Goal: Transaction & Acquisition: Purchase product/service

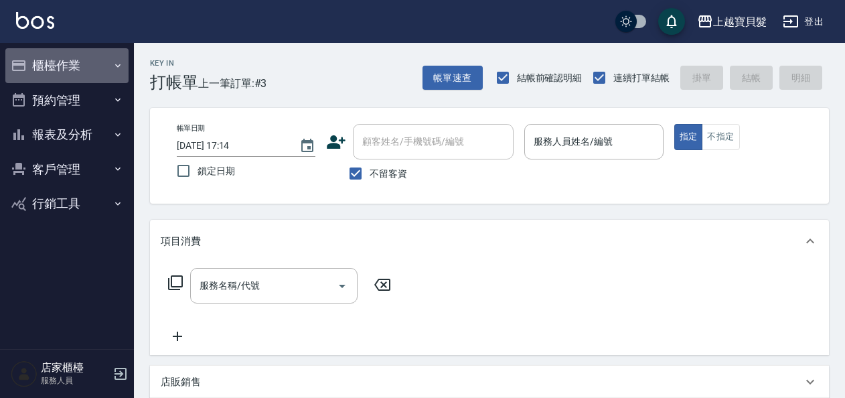
click at [94, 61] on button "櫃檯作業" at bounding box center [66, 65] width 123 height 35
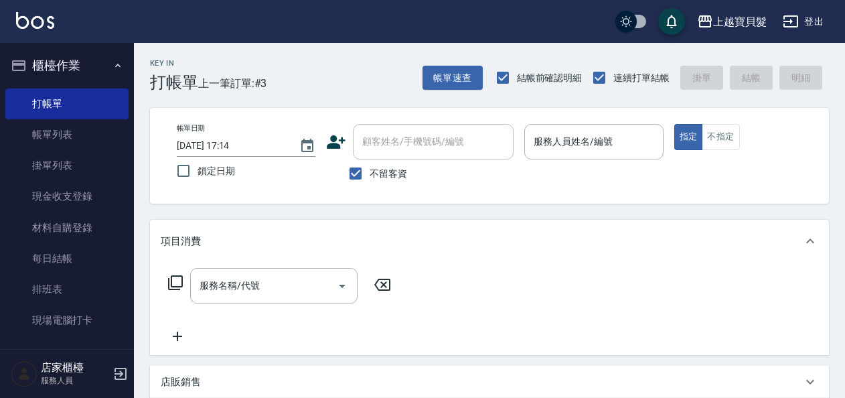
click at [557, 143] on input "服務人員姓名/編號" at bounding box center [593, 141] width 126 height 23
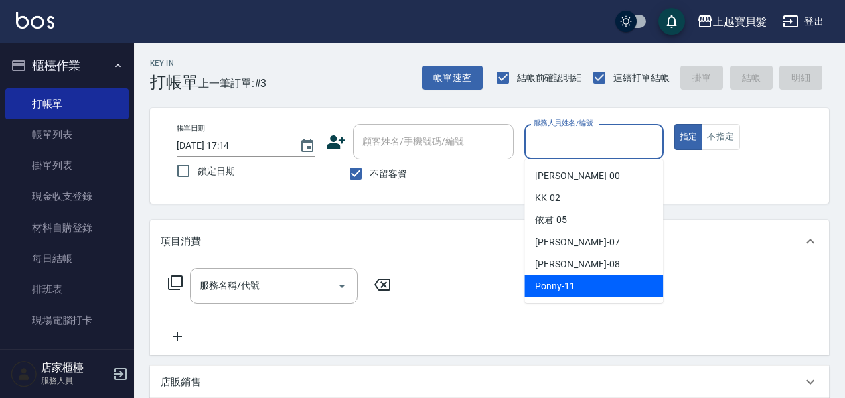
click at [556, 293] on div "Ponny -11" at bounding box center [593, 286] width 139 height 22
type input "Ponny-11"
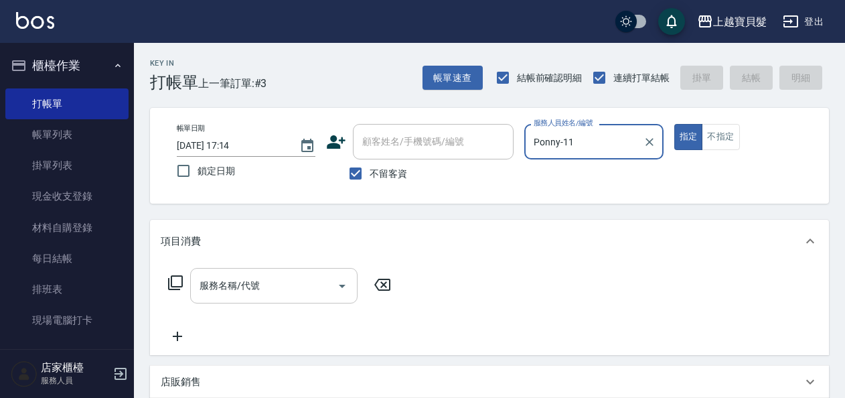
click at [290, 279] on input "服務名稱/代號" at bounding box center [263, 285] width 135 height 23
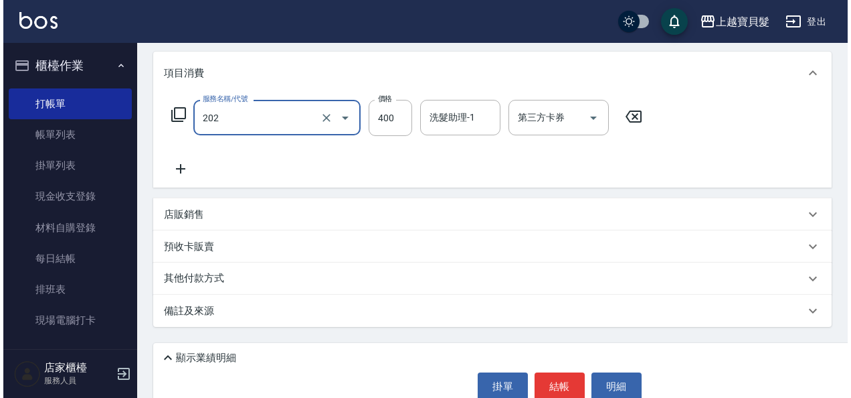
scroll to position [193, 0]
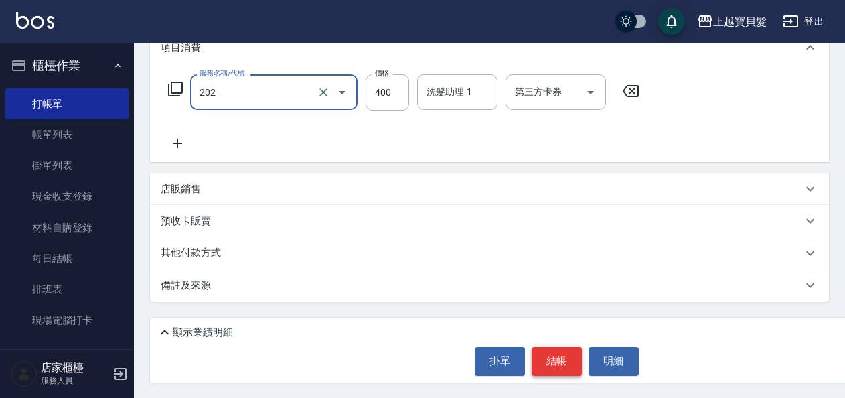
type input "剪髮(202)"
click at [555, 357] on button "結帳" at bounding box center [556, 361] width 50 height 28
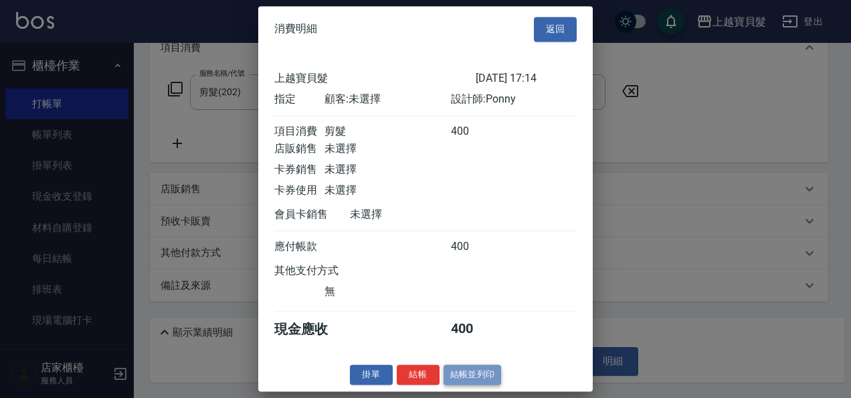
click at [457, 379] on button "結帳並列印" at bounding box center [473, 374] width 58 height 21
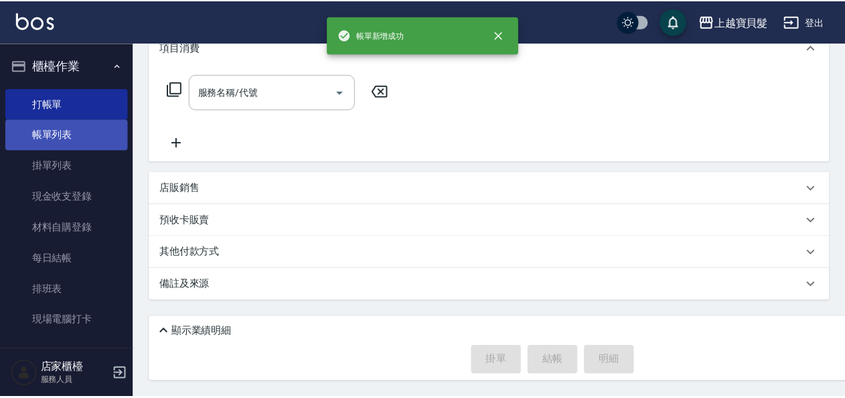
scroll to position [0, 0]
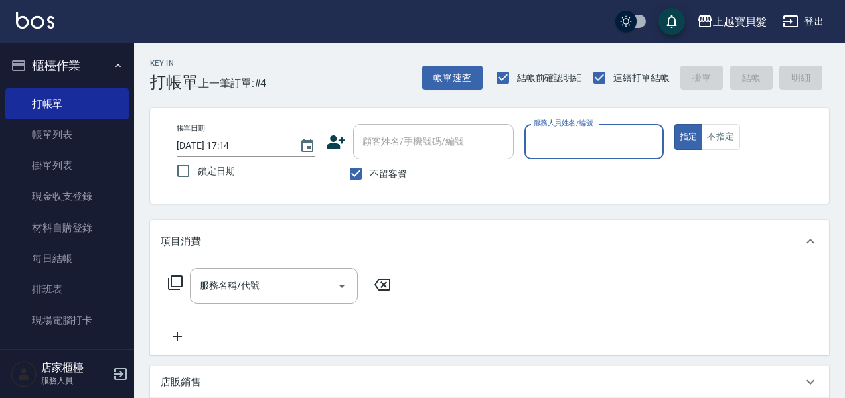
click at [542, 139] on input "服務人員姓名/編號" at bounding box center [593, 141] width 126 height 23
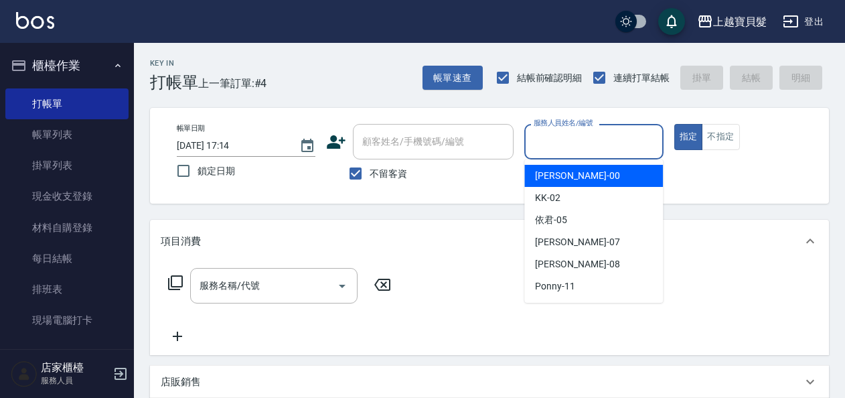
click at [549, 162] on ul "小華 -00 KK -02 依君 -05 [PERSON_NAME] -07 [PERSON_NAME] -08 Ponny -11" at bounding box center [593, 230] width 139 height 143
click at [551, 169] on span "小華 -00" at bounding box center [577, 176] width 84 height 14
type input "小華-00"
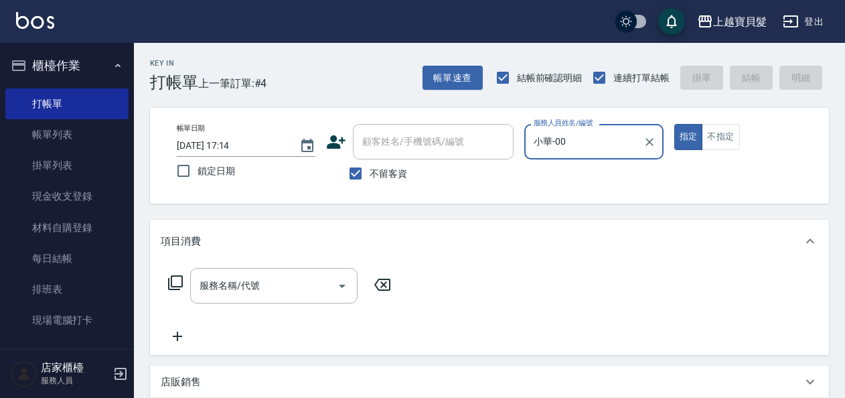
click at [181, 276] on icon at bounding box center [175, 282] width 16 height 16
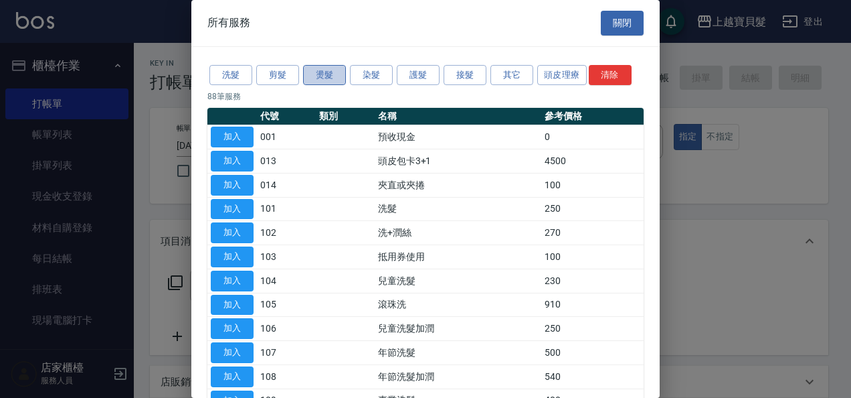
click at [320, 73] on button "燙髮" at bounding box center [324, 75] width 43 height 21
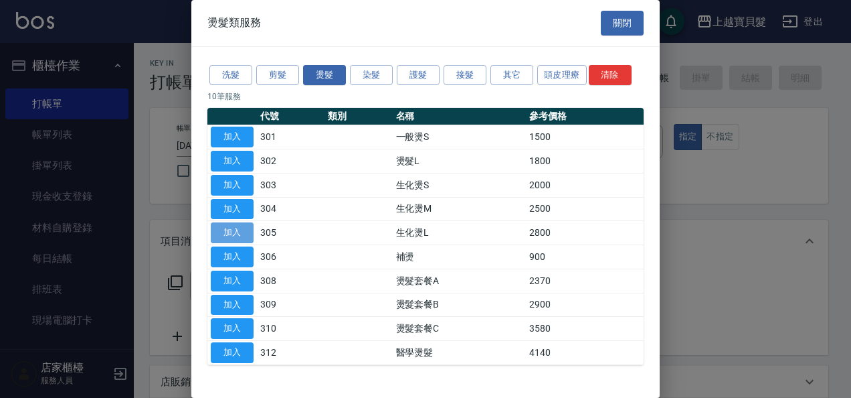
click at [234, 233] on button "加入" at bounding box center [232, 232] width 43 height 21
type input "生化燙L(305)"
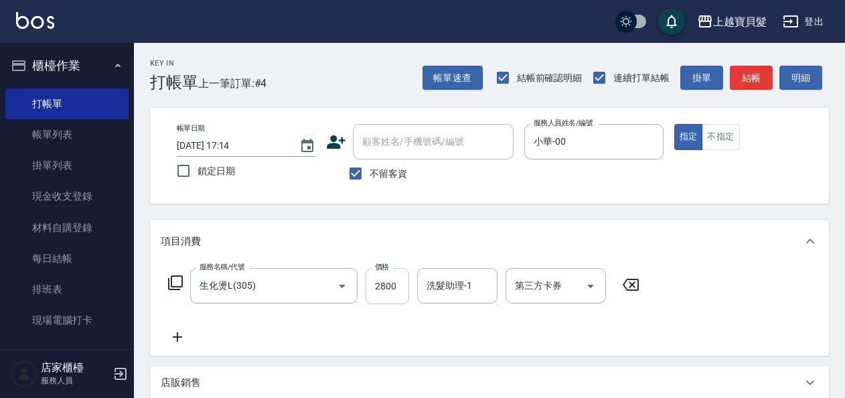
click at [372, 284] on input "2800" at bounding box center [387, 286] width 44 height 36
type input "4000"
click at [174, 337] on icon at bounding box center [177, 336] width 9 height 9
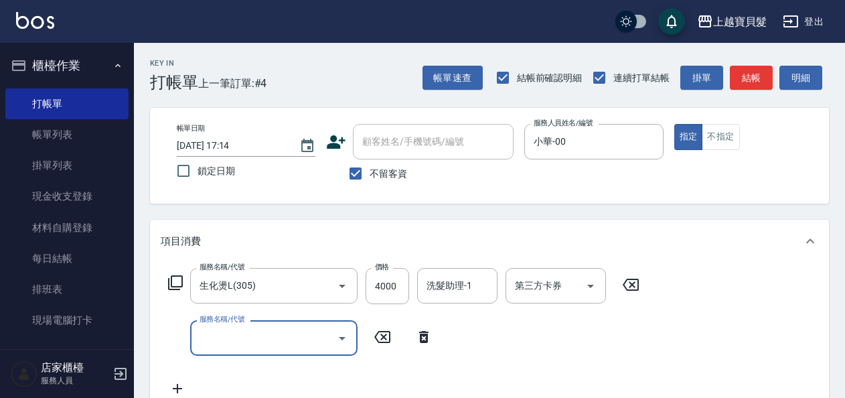
click at [187, 339] on div "服務名稱/代號 服務名稱/代號" at bounding box center [301, 337] width 280 height 35
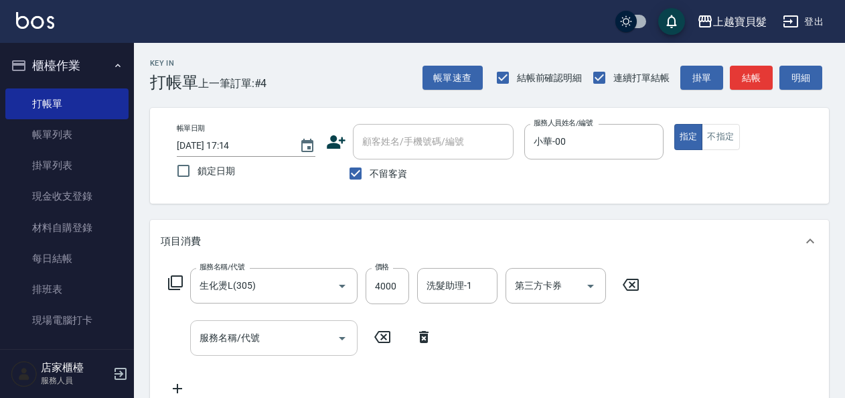
click at [202, 337] on input "服務名稱/代號" at bounding box center [263, 337] width 135 height 23
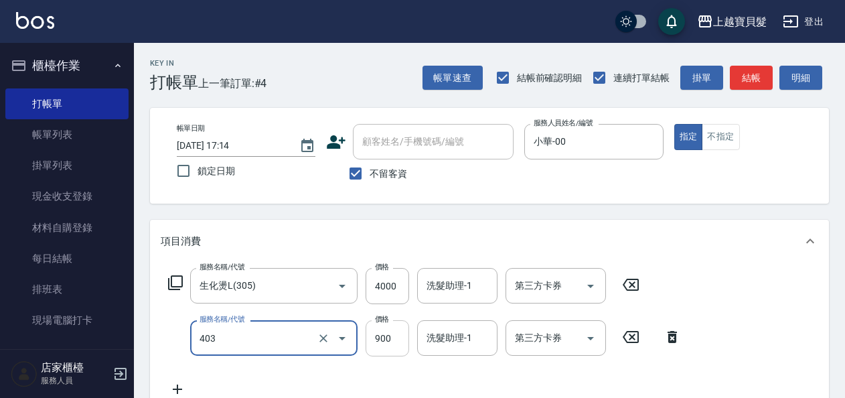
type input "補染(403)"
click at [385, 343] on input "900" at bounding box center [387, 338] width 44 height 36
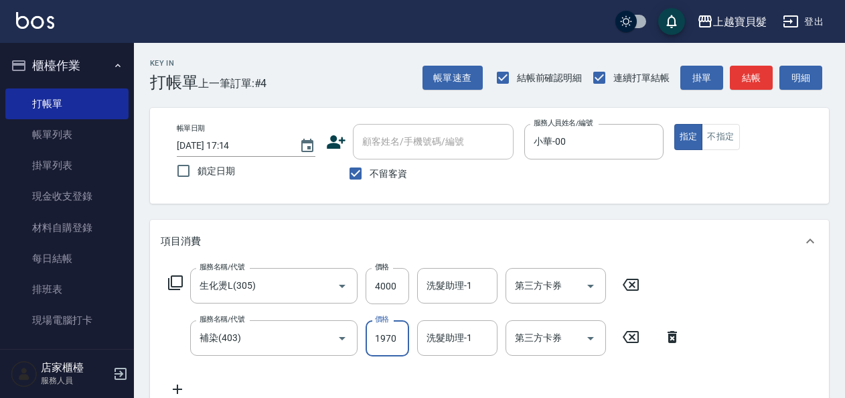
type input "1970"
click at [344, 363] on div "服務名稱/代號 生化燙L(305) 服務名稱/代號 價格 4000 價格 洗髮助理-1 洗髮助理-1 第三方卡券 第三方卡券 服務名稱/代號 補染(403) …" at bounding box center [425, 332] width 528 height 129
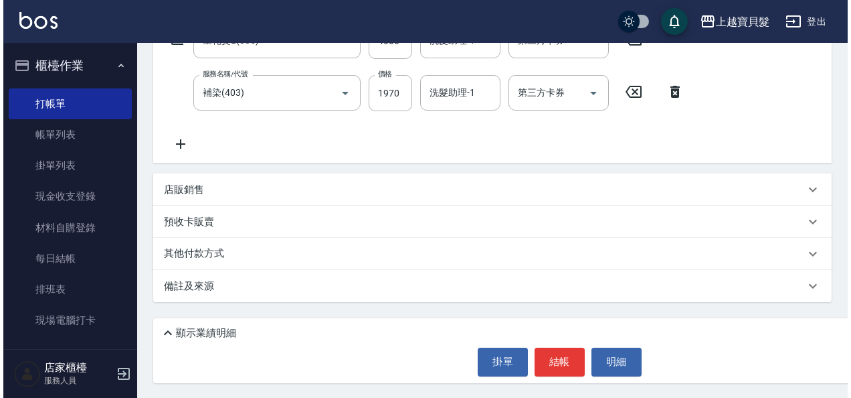
scroll to position [246, 0]
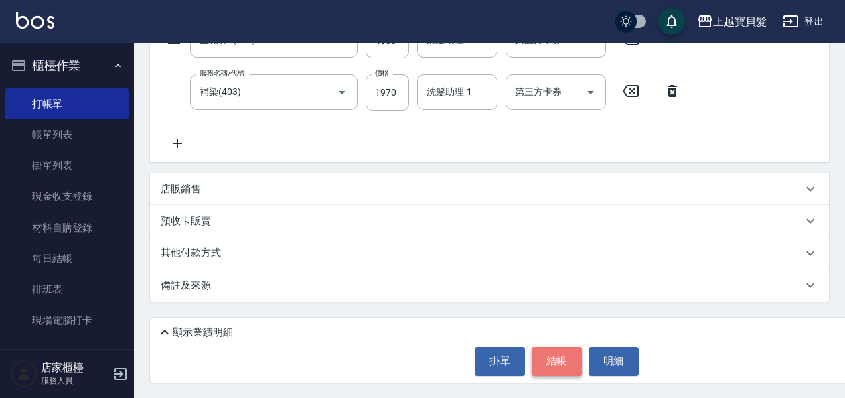
click at [551, 357] on button "結帳" at bounding box center [556, 361] width 50 height 28
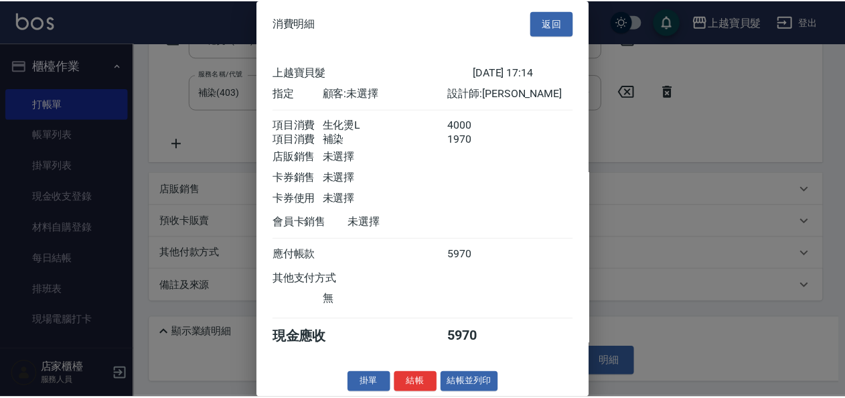
scroll to position [19, 0]
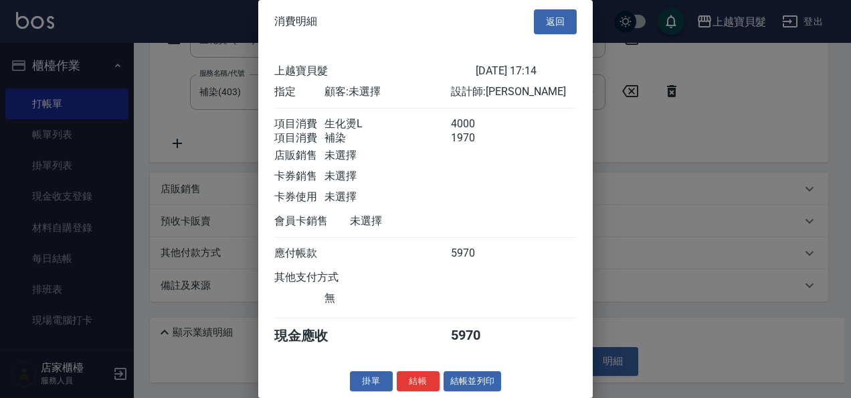
click at [547, 9] on button "返回" at bounding box center [555, 21] width 43 height 25
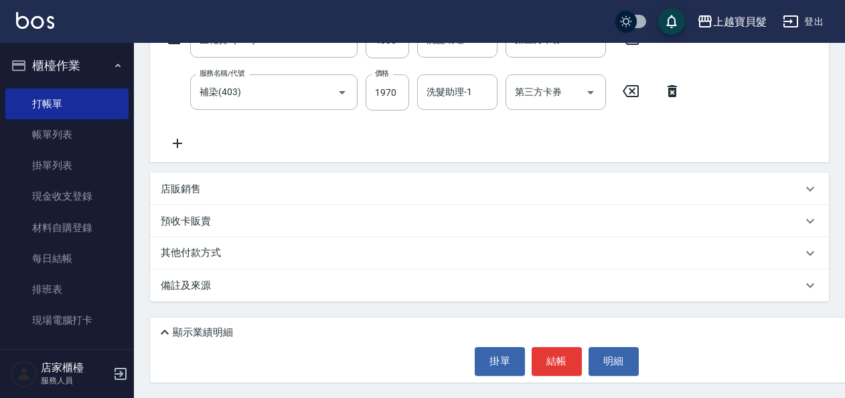
click at [197, 252] on p "其他付款方式" at bounding box center [194, 253] width 67 height 15
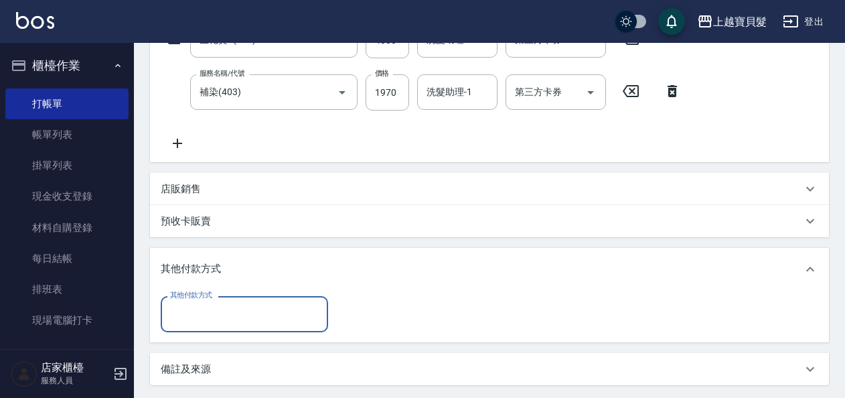
scroll to position [0, 0]
click at [189, 301] on div "其他付款方式" at bounding box center [244, 313] width 167 height 35
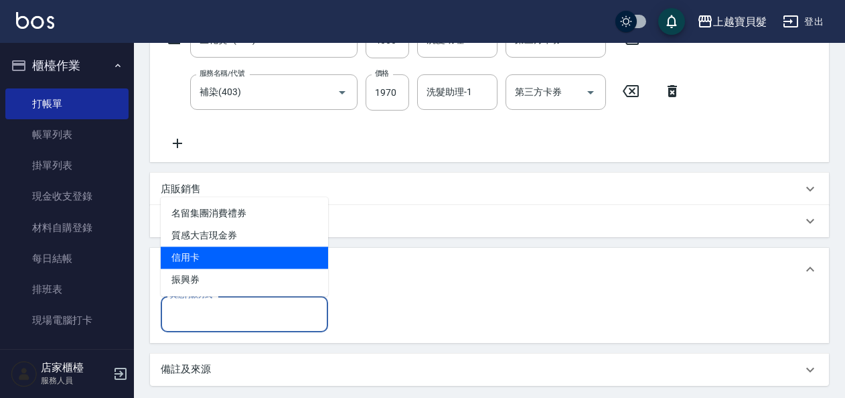
click at [221, 256] on span "信用卡" at bounding box center [244, 257] width 167 height 22
type input "信用卡"
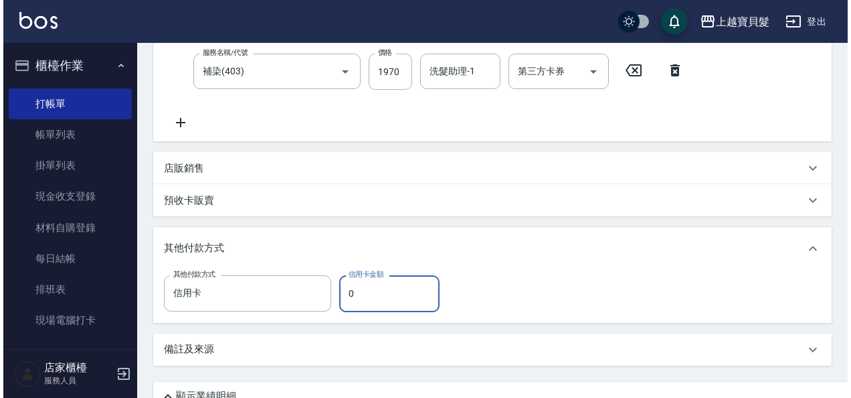
scroll to position [331, 0]
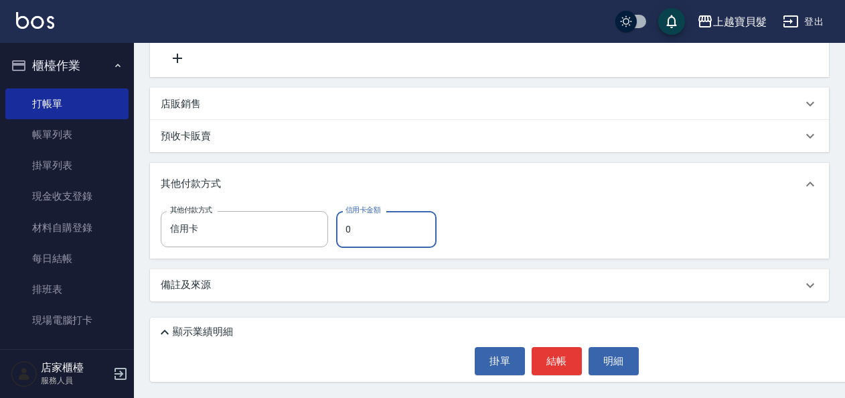
drag, startPoint x: 352, startPoint y: 234, endPoint x: 343, endPoint y: 236, distance: 8.8
click at [343, 236] on input "0" at bounding box center [386, 229] width 100 height 36
type input "5970"
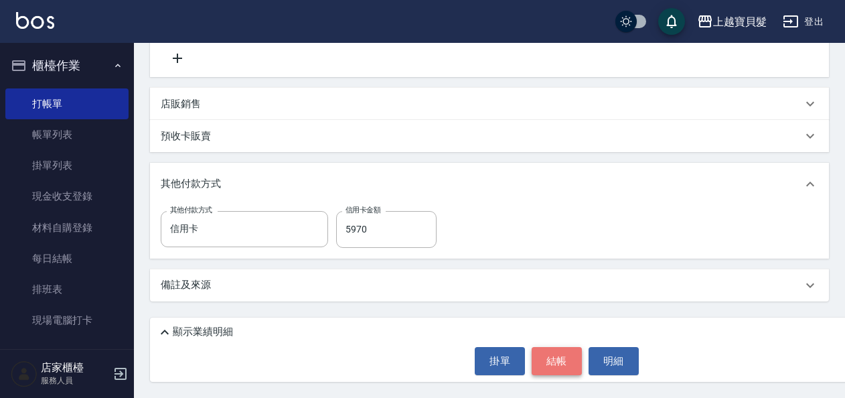
click at [556, 357] on button "結帳" at bounding box center [556, 361] width 50 height 28
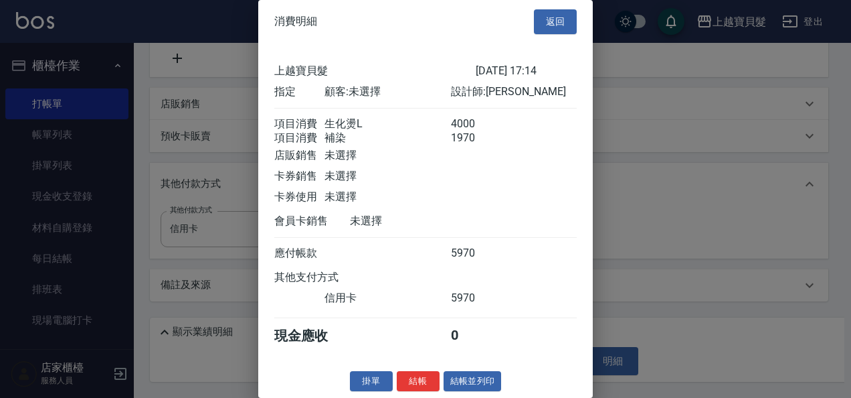
scroll to position [19, 0]
click at [454, 377] on button "結帳並列印" at bounding box center [473, 381] width 58 height 21
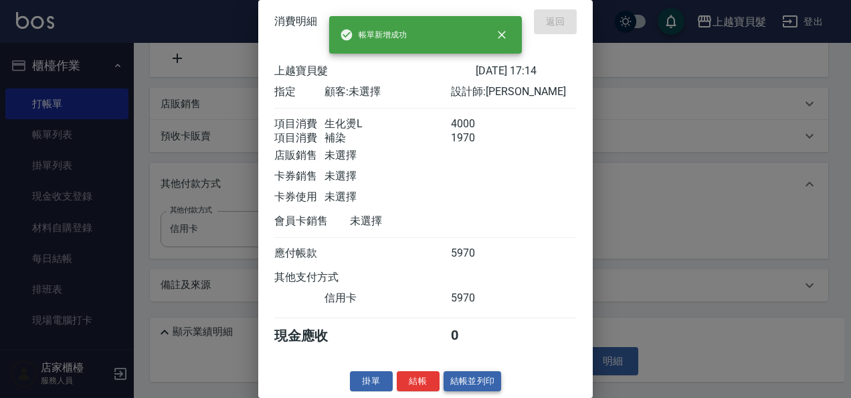
type input "[DATE] 17:15"
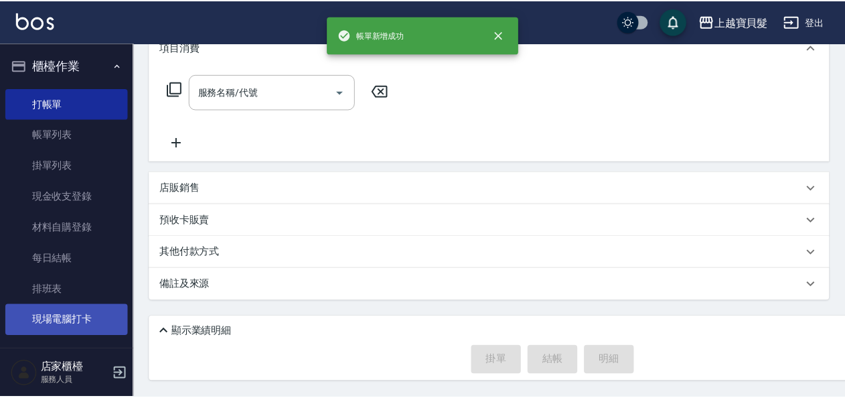
scroll to position [0, 0]
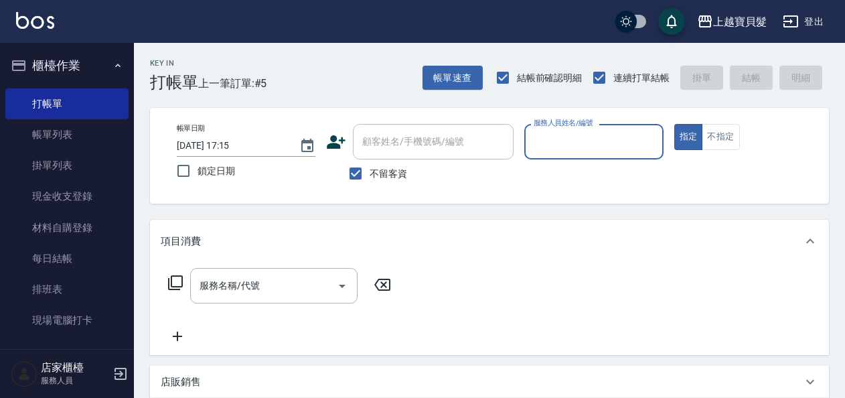
click at [614, 137] on input "服務人員姓名/編號" at bounding box center [593, 141] width 126 height 23
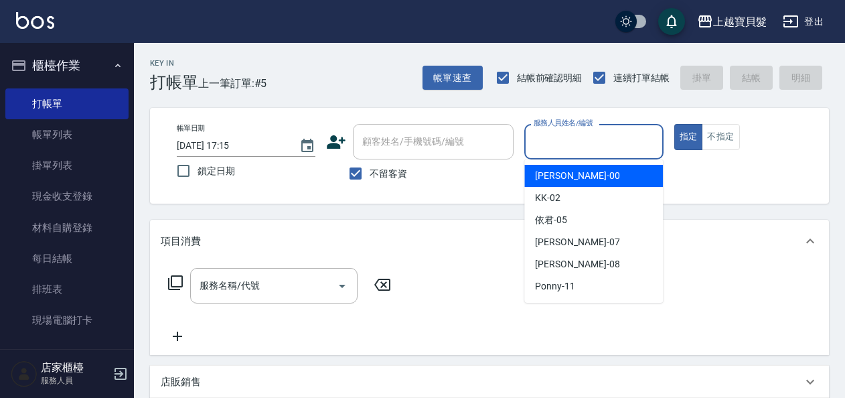
drag, startPoint x: 585, startPoint y: 173, endPoint x: 515, endPoint y: 175, distance: 69.6
click at [584, 173] on div "小華 -00" at bounding box center [593, 176] width 139 height 22
type input "小華-00"
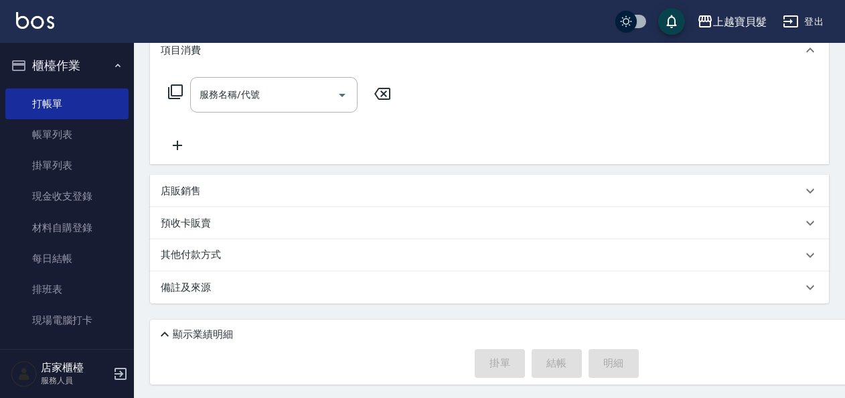
scroll to position [193, 0]
click at [189, 188] on p "店販銷售" at bounding box center [181, 189] width 40 height 14
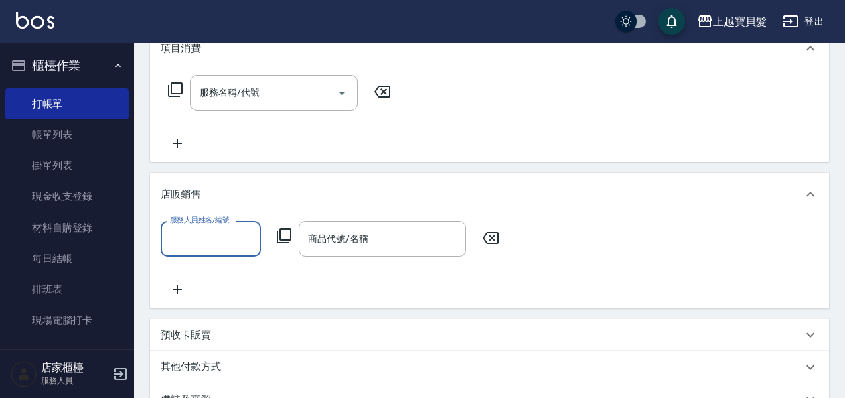
scroll to position [0, 0]
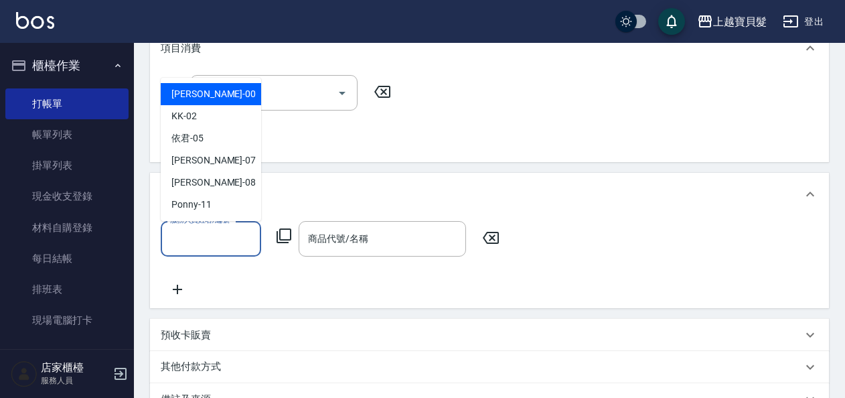
click at [189, 244] on input "服務人員姓名/編號" at bounding box center [211, 238] width 88 height 23
click at [214, 91] on div "小華 -00" at bounding box center [211, 94] width 100 height 22
type input "小華-00"
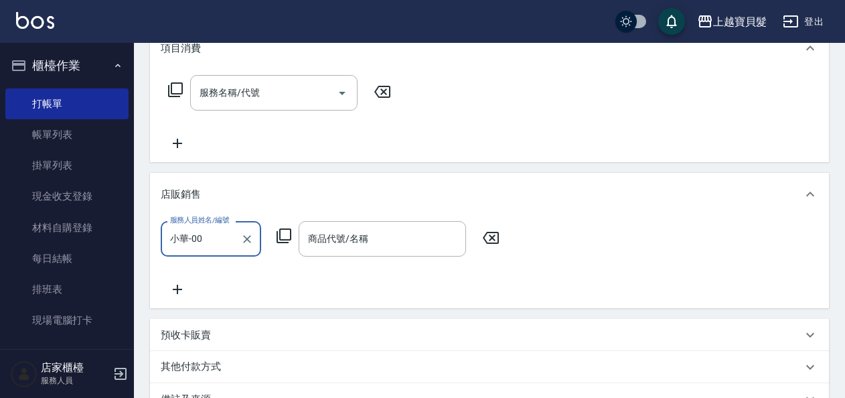
click at [283, 236] on icon at bounding box center [284, 236] width 16 height 16
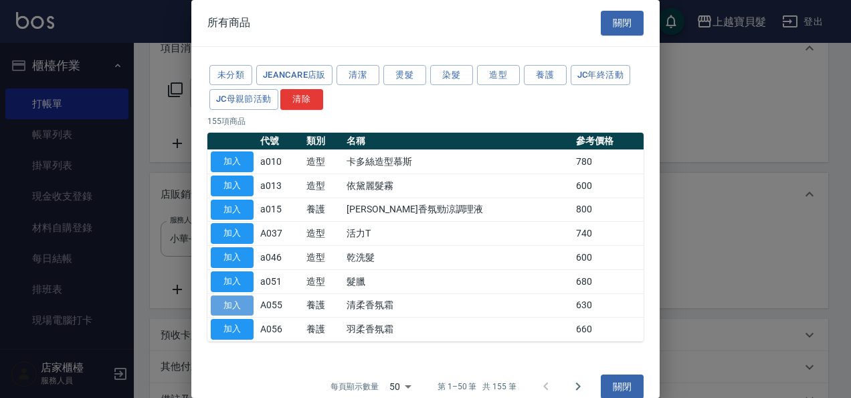
click at [228, 302] on button "加入" at bounding box center [232, 305] width 43 height 21
type input "清柔香氛霜"
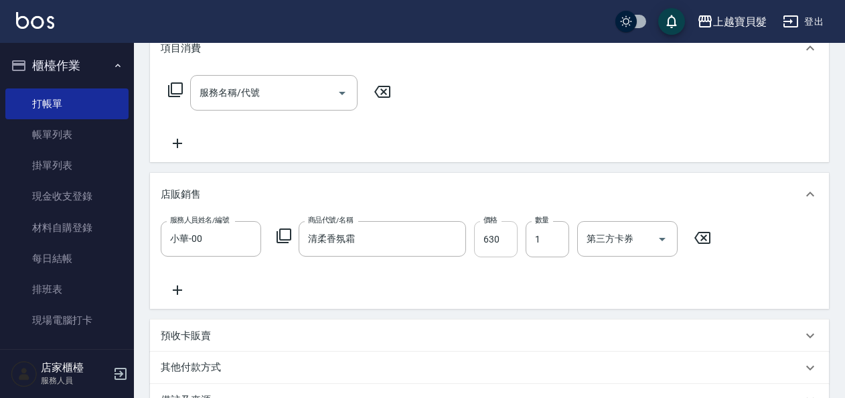
click at [487, 247] on input "630" at bounding box center [496, 239] width 44 height 36
type input "550"
click at [485, 270] on div "服務人員姓名/編號 小華-00 服務人員姓名/編號 商品代號/名稱 清柔香氛霜 商品代號/名稱 價格 550 價格 數量 1 數量 第三方卡券 第三方卡券" at bounding box center [489, 259] width 657 height 77
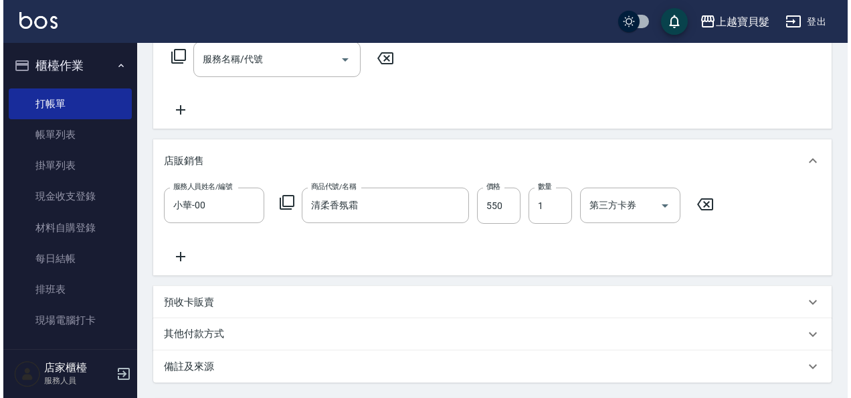
scroll to position [307, 0]
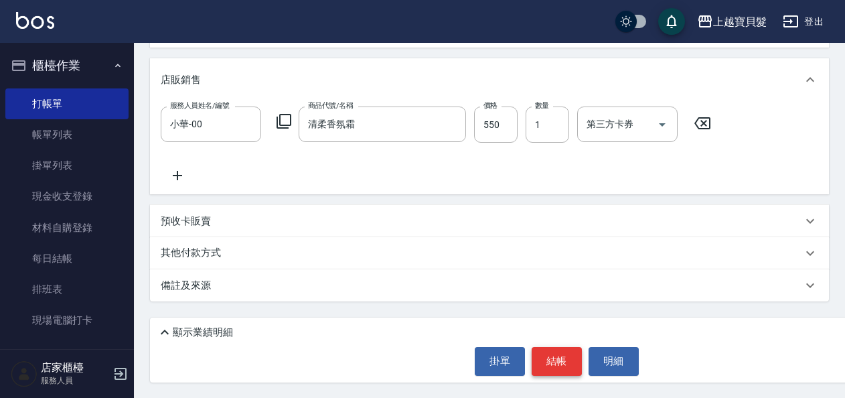
click at [541, 359] on button "結帳" at bounding box center [556, 361] width 50 height 28
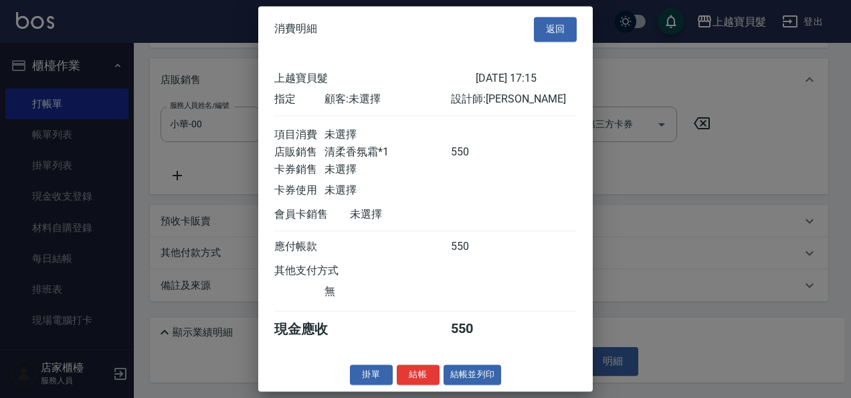
scroll to position [3, 0]
click at [470, 380] on button "結帳並列印" at bounding box center [473, 374] width 58 height 21
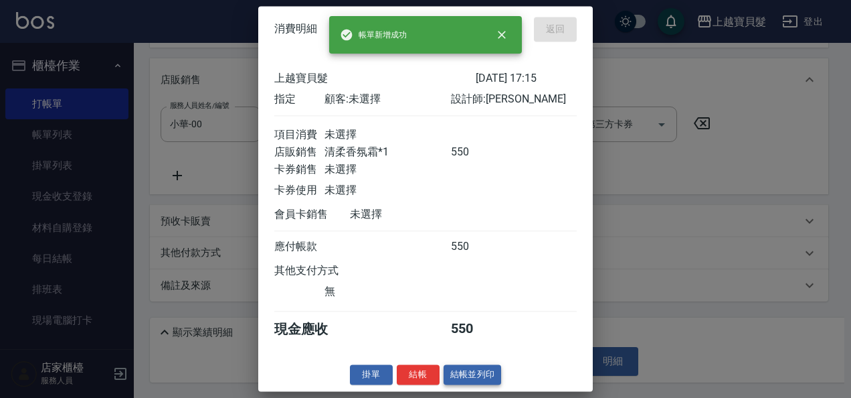
type input "[DATE] 17:16"
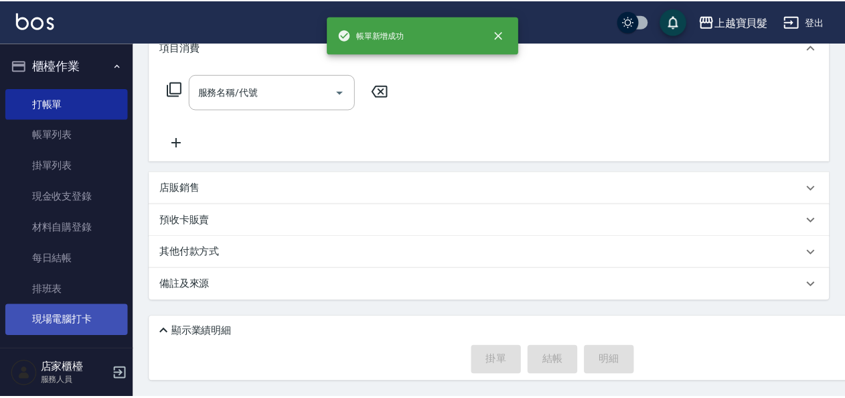
scroll to position [0, 0]
